Goal: Task Accomplishment & Management: Manage account settings

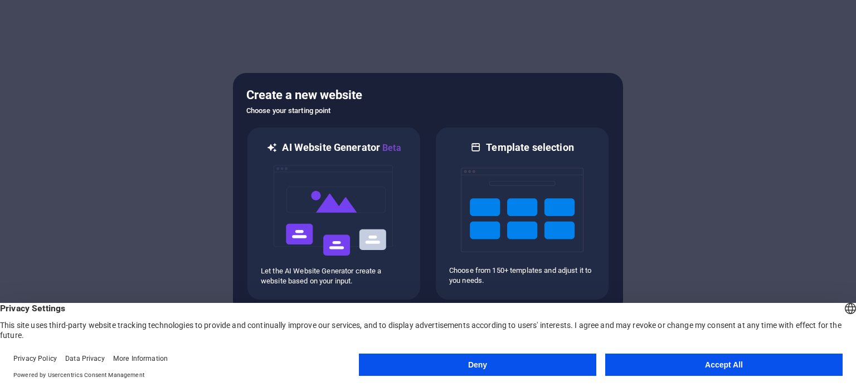
click at [667, 364] on button "Accept All" at bounding box center [723, 365] width 237 height 22
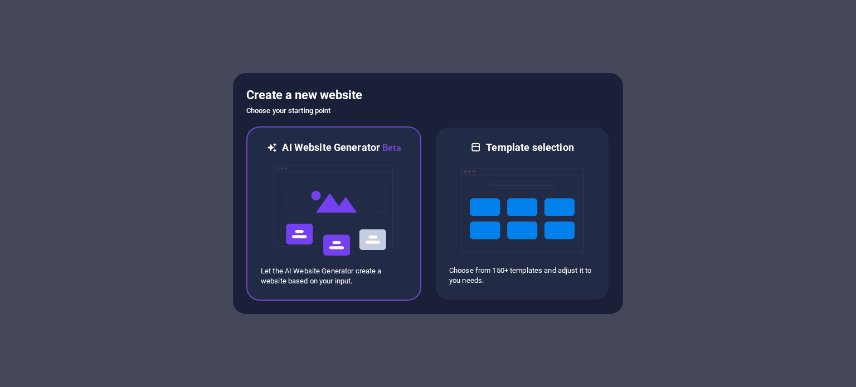
click at [363, 217] on img at bounding box center [334, 210] width 123 height 111
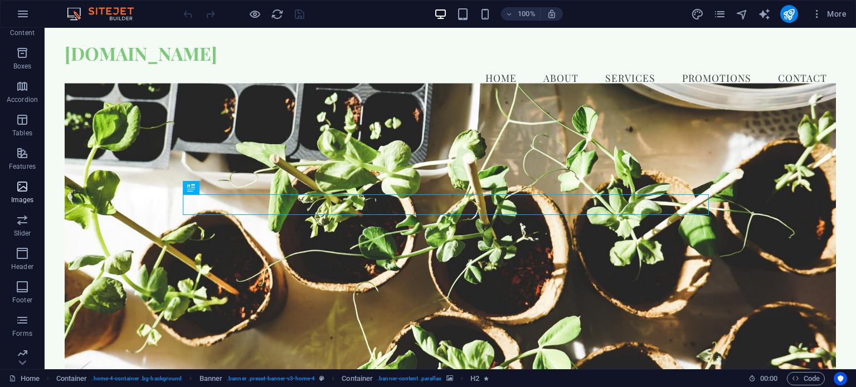
scroll to position [159, 0]
click at [830, 8] on span "More" at bounding box center [829, 13] width 35 height 11
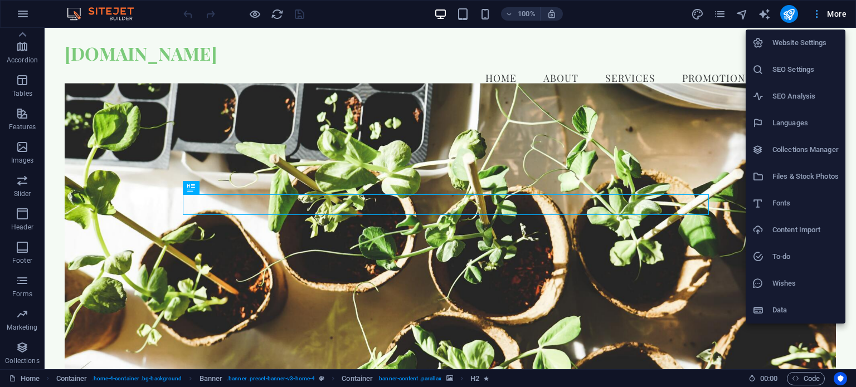
click at [830, 8] on div at bounding box center [428, 193] width 856 height 387
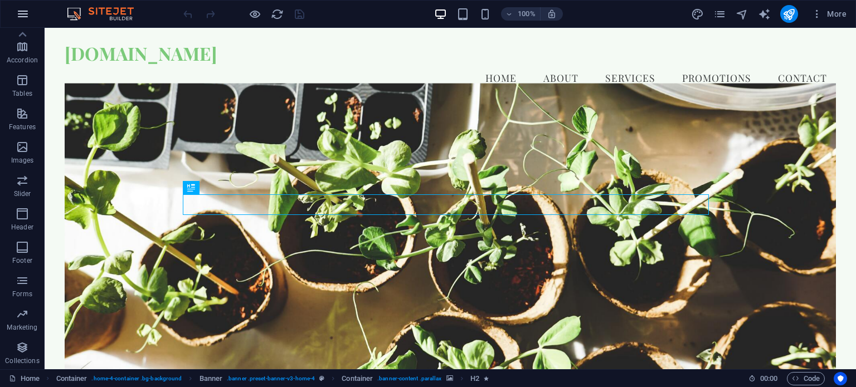
click at [20, 12] on icon "button" at bounding box center [22, 13] width 13 height 13
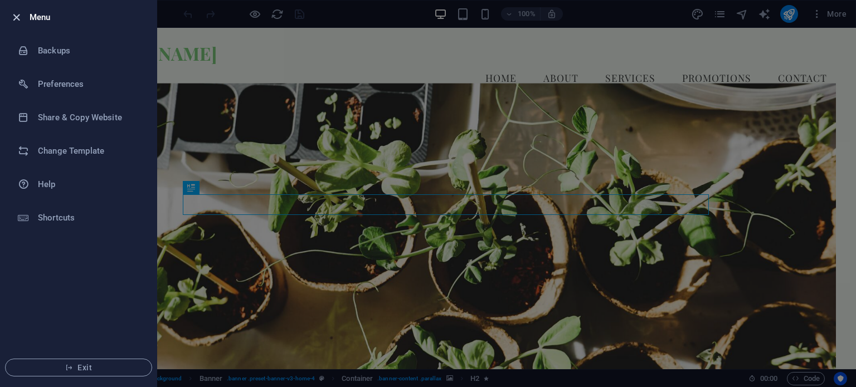
click at [17, 18] on icon "button" at bounding box center [16, 17] width 13 height 13
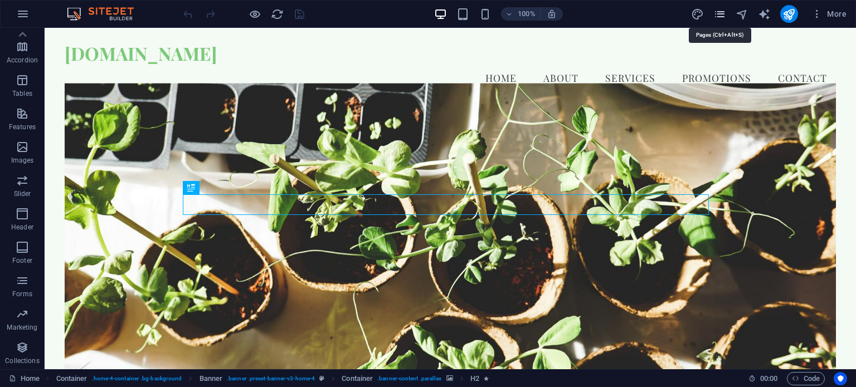
click at [725, 9] on icon "pages" at bounding box center [719, 14] width 13 height 13
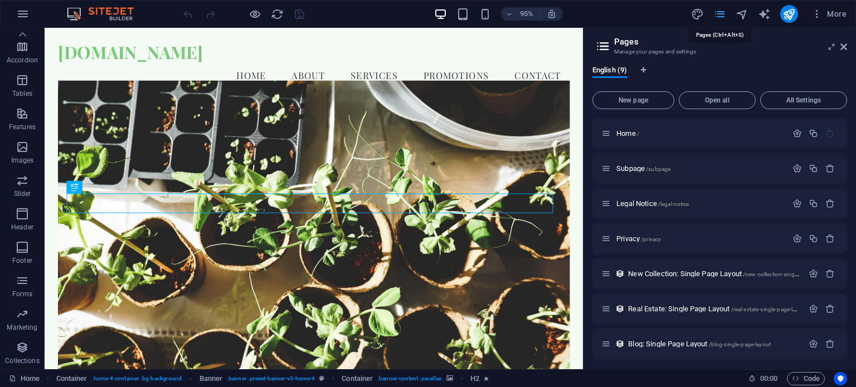
click at [725, 9] on icon "pages" at bounding box center [719, 14] width 13 height 13
click at [719, 18] on icon "pages" at bounding box center [719, 14] width 13 height 13
click at [740, 13] on icon "navigator" at bounding box center [742, 14] width 13 height 13
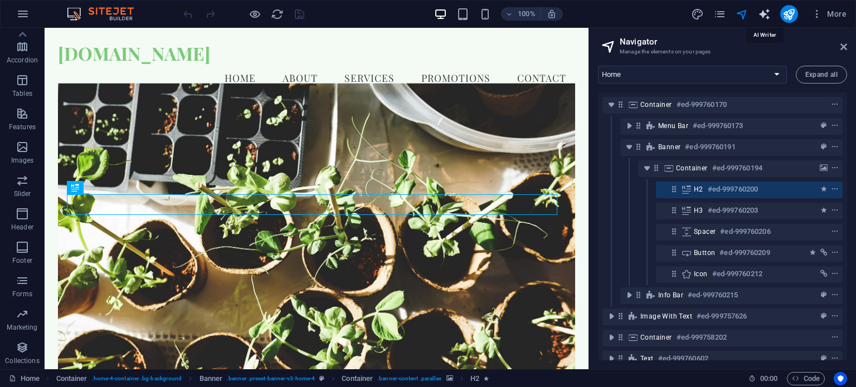
click at [762, 13] on icon "text_generator" at bounding box center [764, 14] width 13 height 13
select select "English"
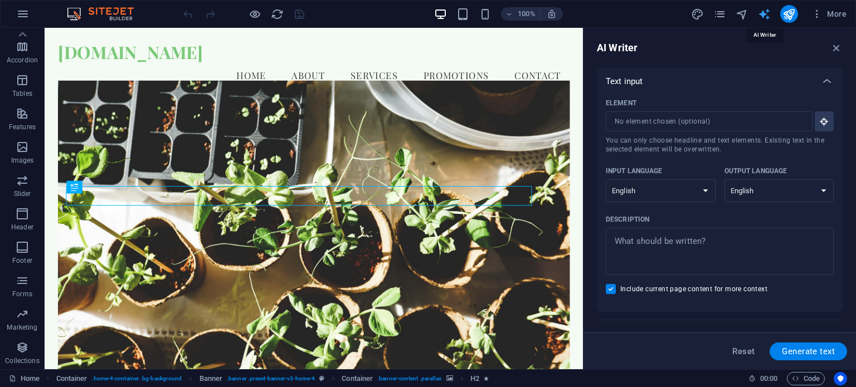
scroll to position [0, 0]
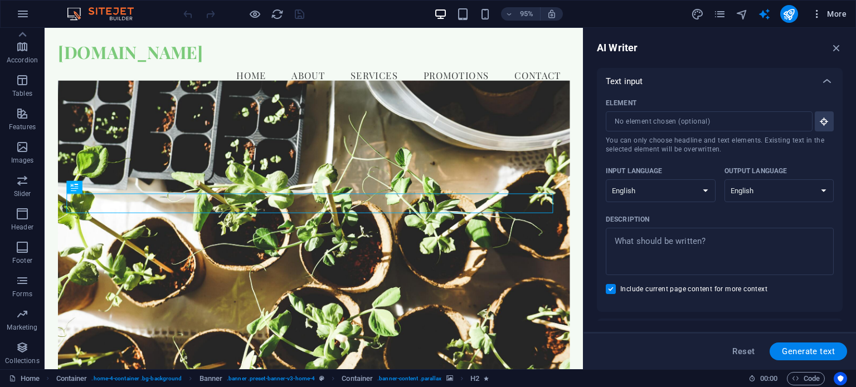
click at [823, 12] on icon "button" at bounding box center [817, 13] width 11 height 11
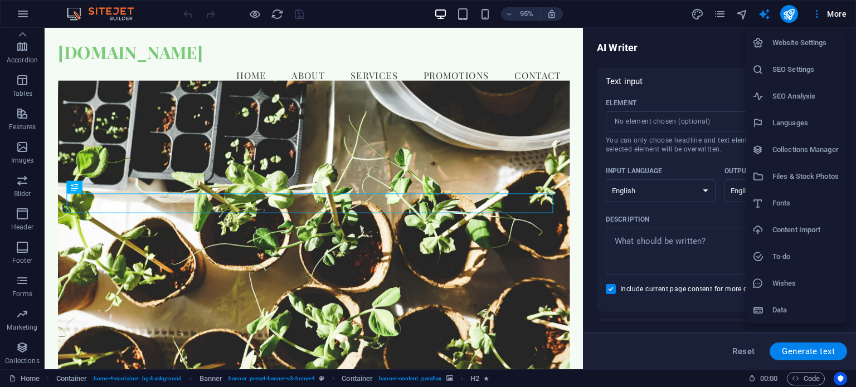
click at [808, 35] on li "Website Settings" at bounding box center [796, 43] width 100 height 27
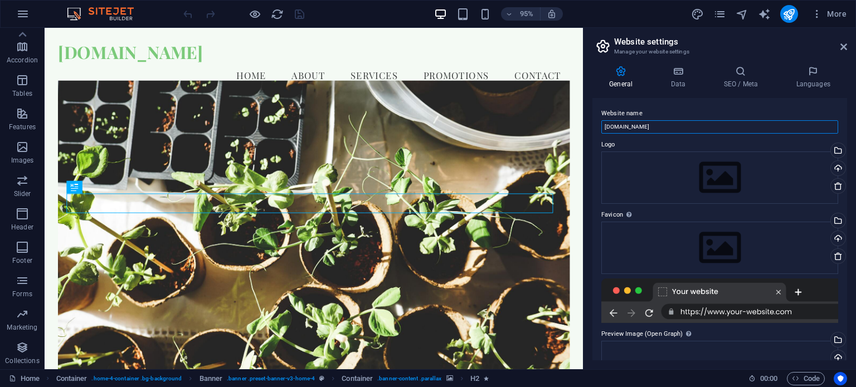
click at [633, 126] on input "[DOMAIN_NAME]" at bounding box center [719, 126] width 237 height 13
click at [847, 48] on icon at bounding box center [844, 46] width 7 height 9
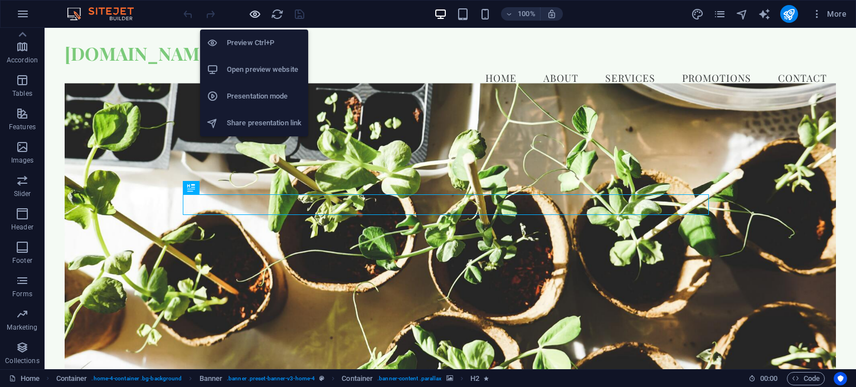
click at [255, 11] on icon "button" at bounding box center [255, 14] width 13 height 13
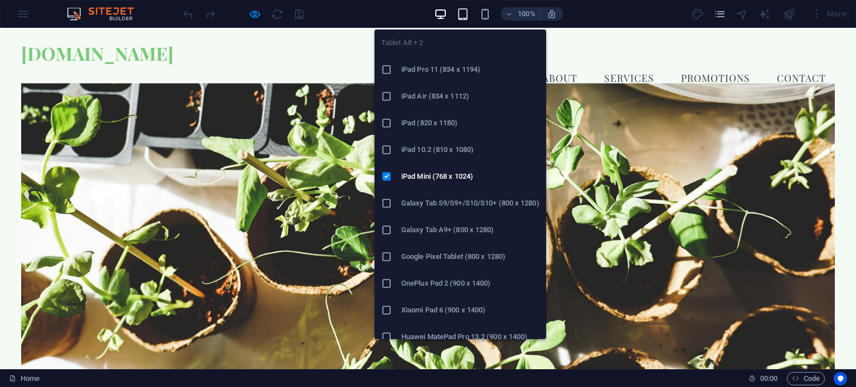
click at [464, 19] on icon "button" at bounding box center [463, 14] width 13 height 13
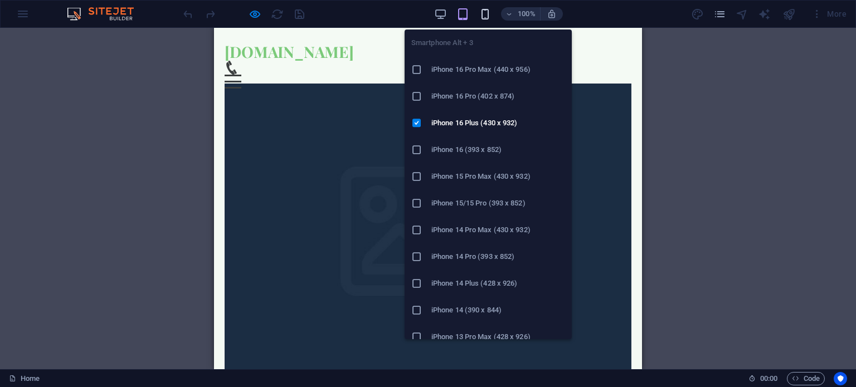
click at [482, 19] on icon "button" at bounding box center [485, 14] width 13 height 13
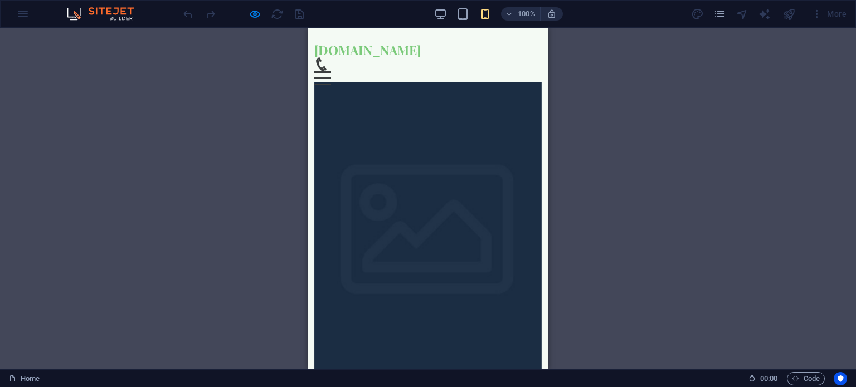
click at [155, 156] on div "Drag here to replace the existing content. Press “Ctrl” if you want to create a…" at bounding box center [428, 199] width 856 height 342
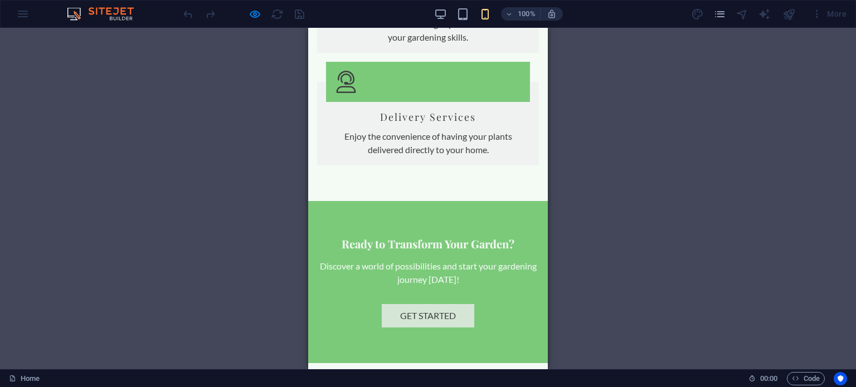
scroll to position [1784, 0]
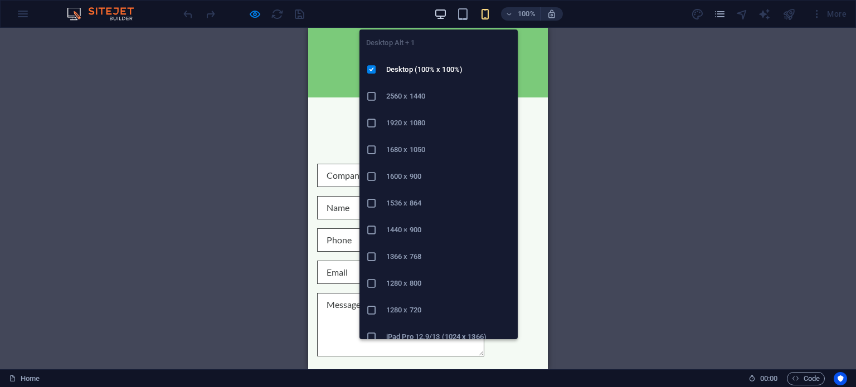
click at [440, 15] on icon "button" at bounding box center [440, 14] width 13 height 13
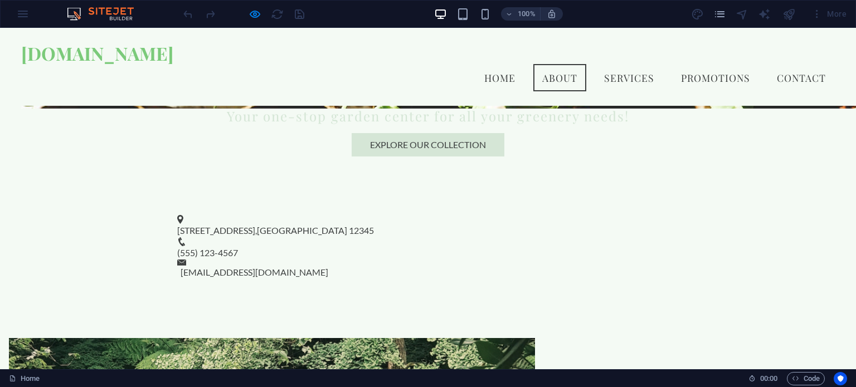
scroll to position [0, 0]
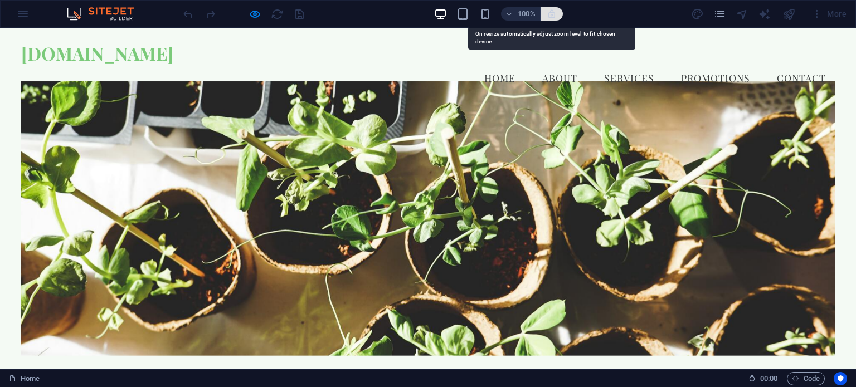
click at [552, 15] on icon "button" at bounding box center [552, 14] width 10 height 10
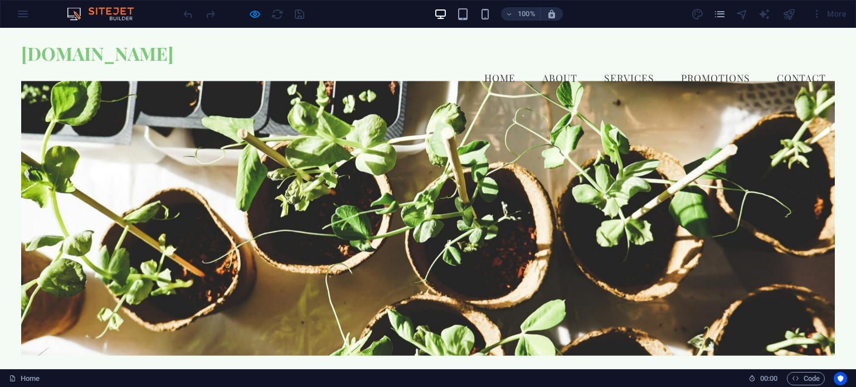
click at [21, 20] on div "100% More" at bounding box center [428, 14] width 855 height 27
drag, startPoint x: 554, startPoint y: 13, endPoint x: 541, endPoint y: 6, distance: 14.7
click at [554, 13] on icon "button" at bounding box center [552, 14] width 10 height 10
click at [18, 14] on div "100% More" at bounding box center [428, 14] width 855 height 27
click at [239, 12] on div at bounding box center [243, 14] width 125 height 18
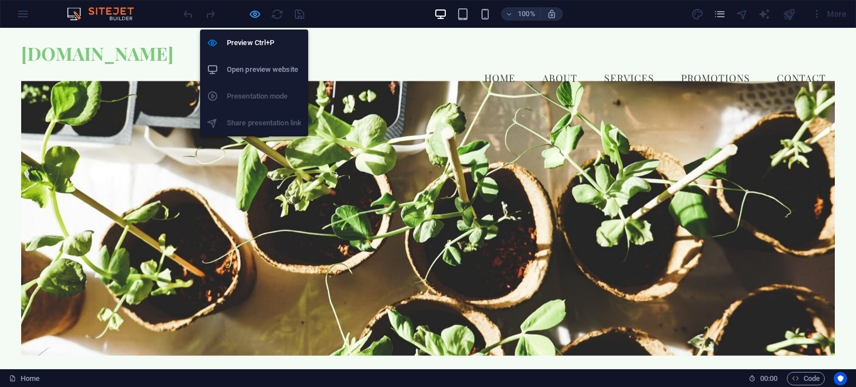
click at [251, 13] on icon "button" at bounding box center [255, 14] width 13 height 13
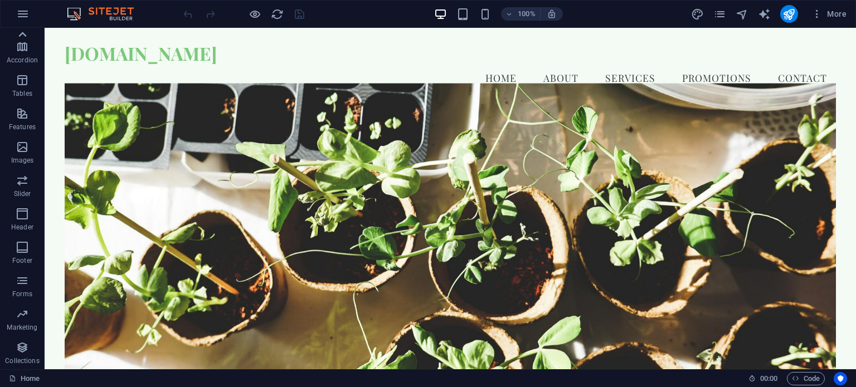
click at [22, 35] on icon at bounding box center [23, 34] width 8 height 5
click at [17, 17] on icon "button" at bounding box center [22, 13] width 13 height 13
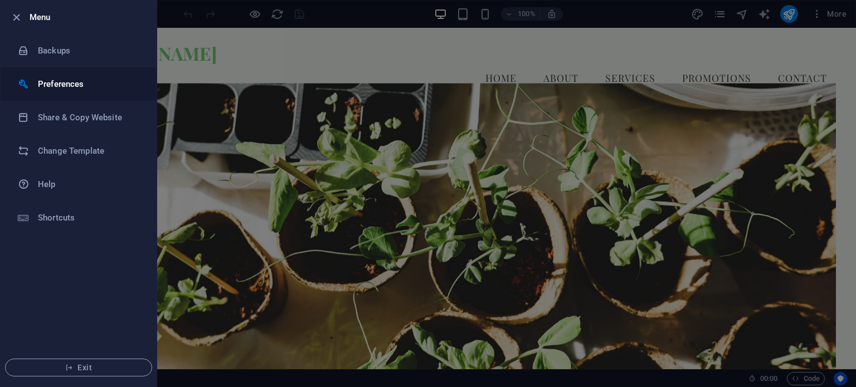
click at [40, 74] on li "Preferences" at bounding box center [79, 83] width 156 height 33
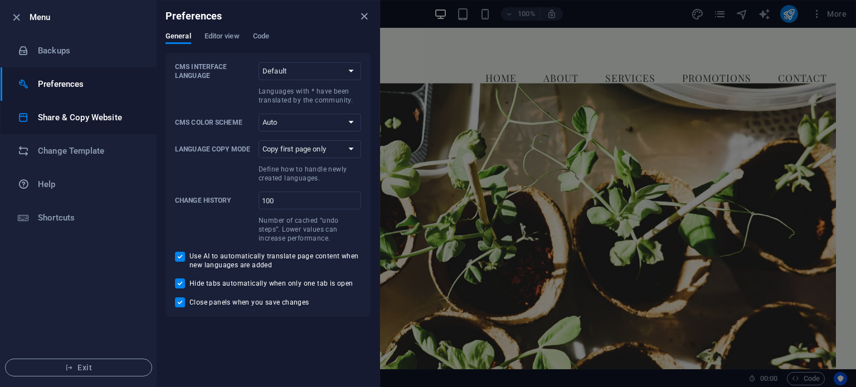
click at [47, 109] on li "Share & Copy Website" at bounding box center [79, 117] width 156 height 33
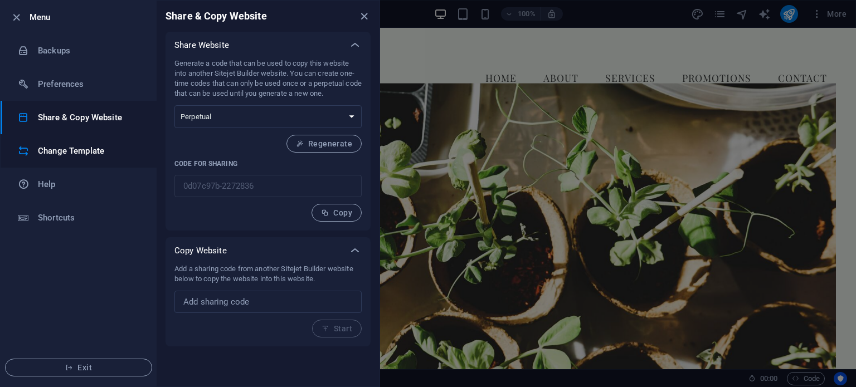
click at [120, 157] on h6 "Change Template" at bounding box center [89, 150] width 103 height 13
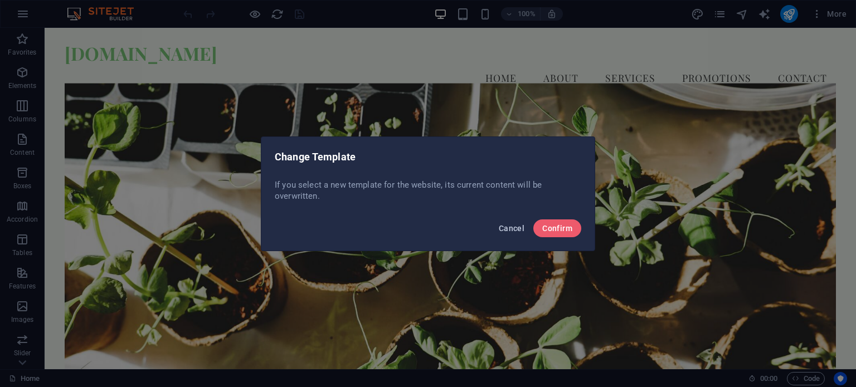
drag, startPoint x: 569, startPoint y: 227, endPoint x: 513, endPoint y: 227, distance: 55.7
click at [514, 227] on div "Cancel Confirm" at bounding box center [427, 232] width 333 height 38
click at [513, 227] on span "Cancel" at bounding box center [512, 228] width 26 height 9
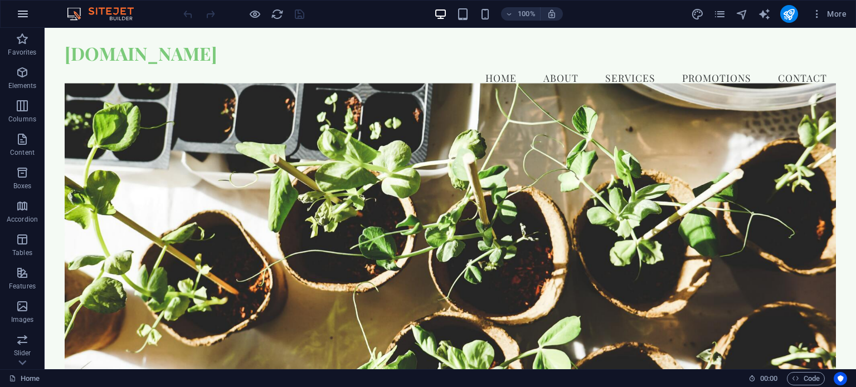
click at [31, 15] on button "button" at bounding box center [22, 14] width 27 height 27
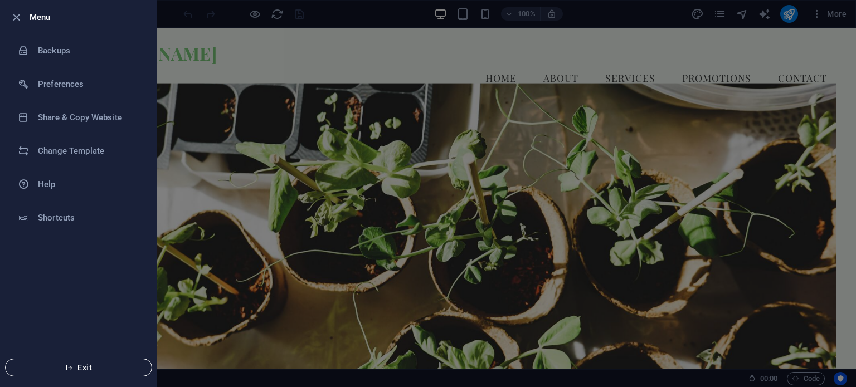
click at [101, 363] on span "Exit" at bounding box center [78, 367] width 128 height 9
